Goal: Information Seeking & Learning: Learn about a topic

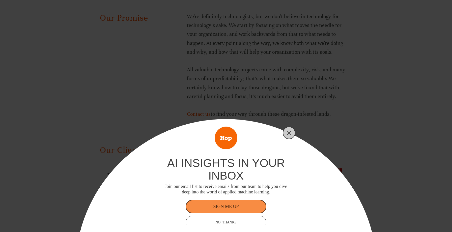
scroll to position [701, 0]
click at [290, 133] on icon "Close" at bounding box center [289, 133] width 5 height 5
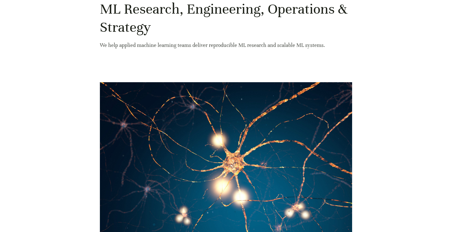
scroll to position [0, 0]
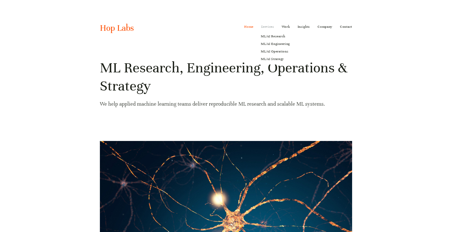
click at [267, 28] on link "Services" at bounding box center [267, 27] width 13 height 8
click at [268, 35] on link "ML/AI Research" at bounding box center [275, 37] width 36 height 8
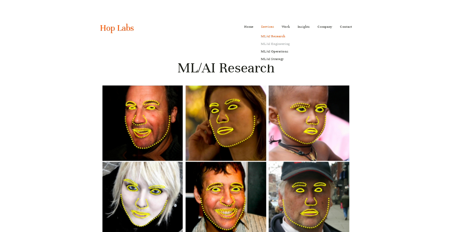
click at [268, 43] on link "ML/AI Engineering" at bounding box center [275, 44] width 36 height 8
